Goal: Contribute content

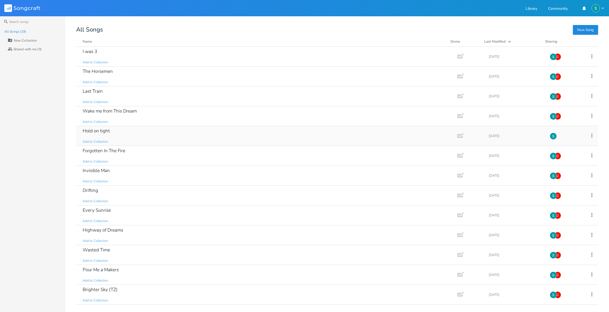
click at [139, 133] on div "Hold on tight Add to Collection" at bounding box center [266, 136] width 366 height 20
click at [183, 114] on div "Wake me from This Dream Add to Collection" at bounding box center [266, 116] width 366 height 20
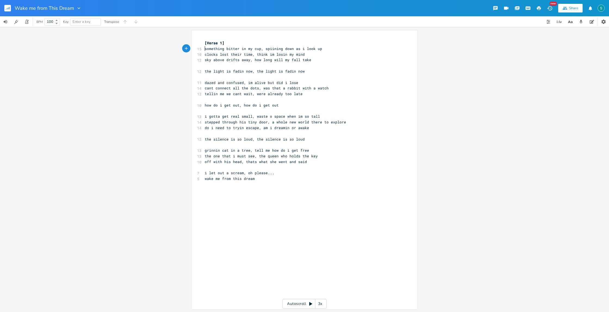
click at [205, 48] on span "something bitter in my cup, spiining down as i look up" at bounding box center [263, 48] width 117 height 5
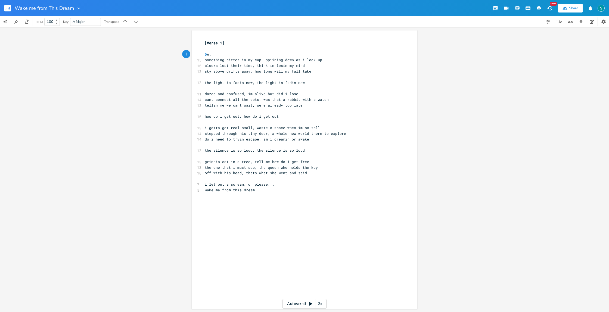
scroll to position [0, 30]
type textarea "D A."
type textarea "C. G"
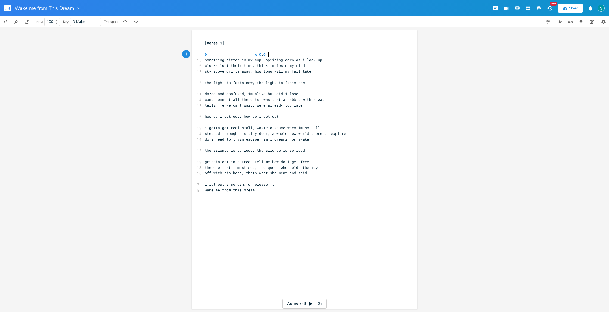
click at [267, 54] on span "D A . C . G" at bounding box center [236, 54] width 63 height 5
click at [257, 54] on span "D A . C G" at bounding box center [259, 54] width 109 height 5
click at [505, 201] on div "xxxxxxxxxx [Verse 1] ​ D A C G 15 something bitter in my cup, spiining down as …" at bounding box center [304, 169] width 609 height 285
